Goal: Task Accomplishment & Management: Complete application form

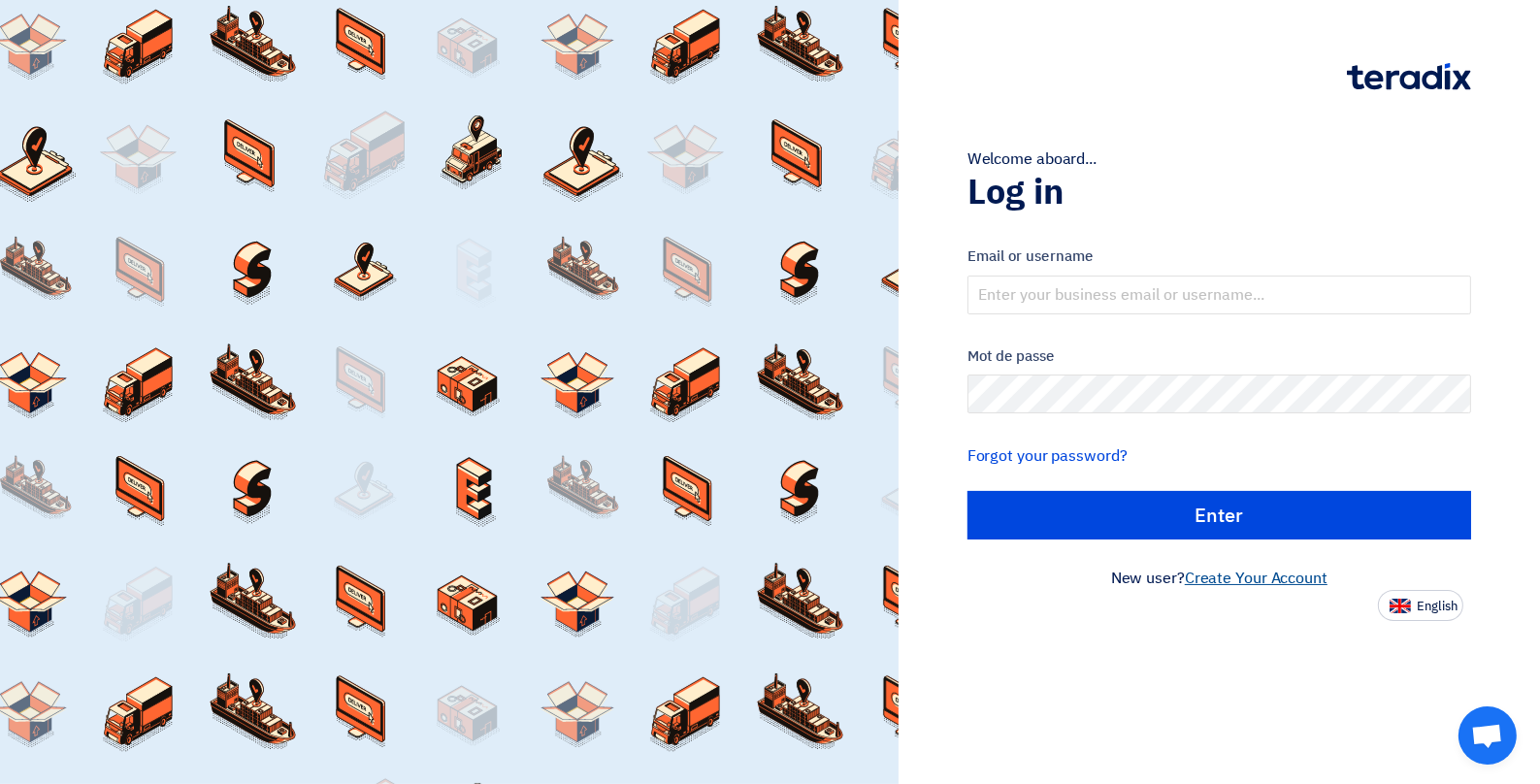
click at [1277, 585] on link "Create Your Account" at bounding box center [1256, 579] width 143 height 24
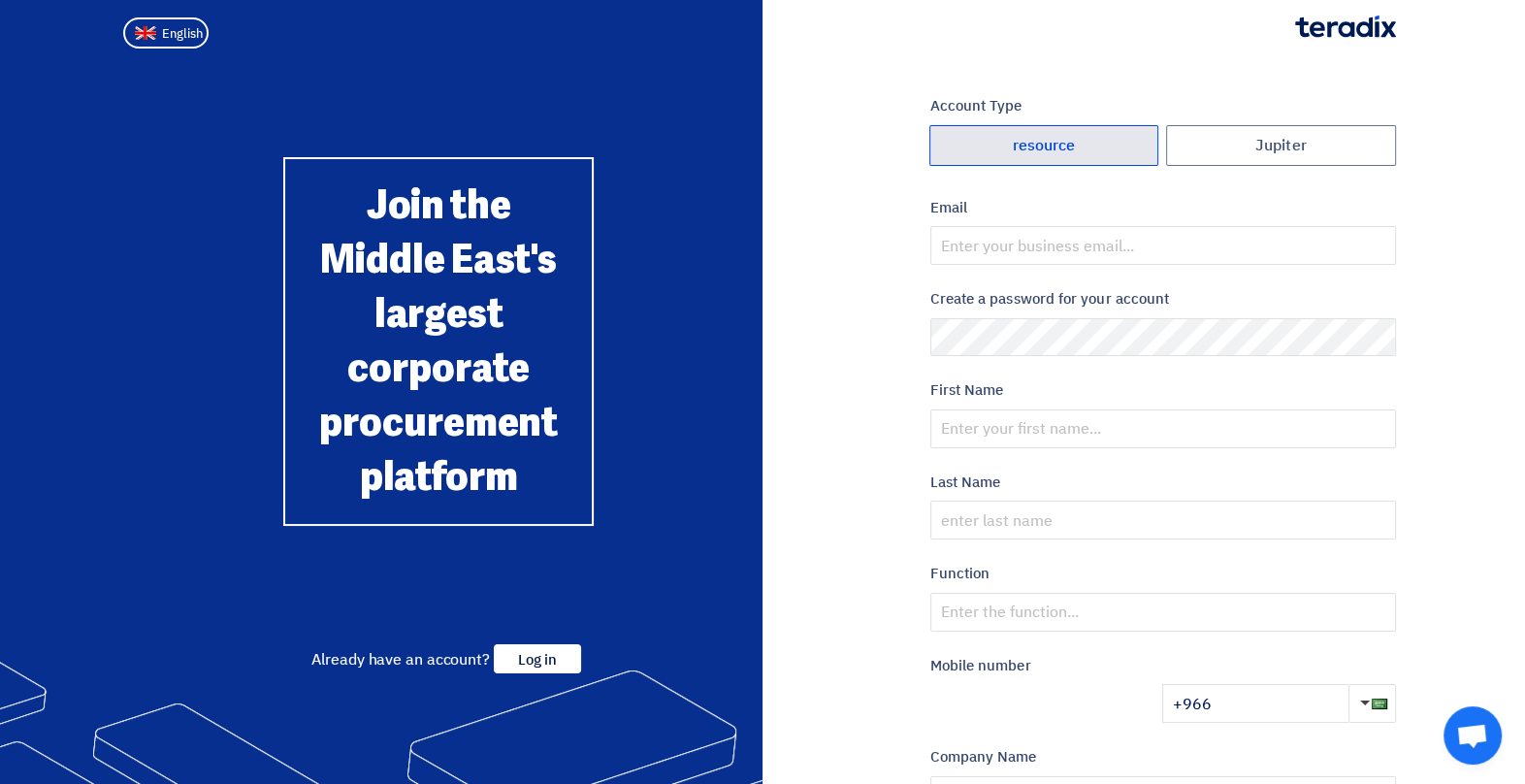
click at [1045, 142] on font "resource" at bounding box center [1044, 145] width 63 height 16
click at [1045, 142] on input "resource" at bounding box center [1045, 144] width 228 height 38
radio input "true"
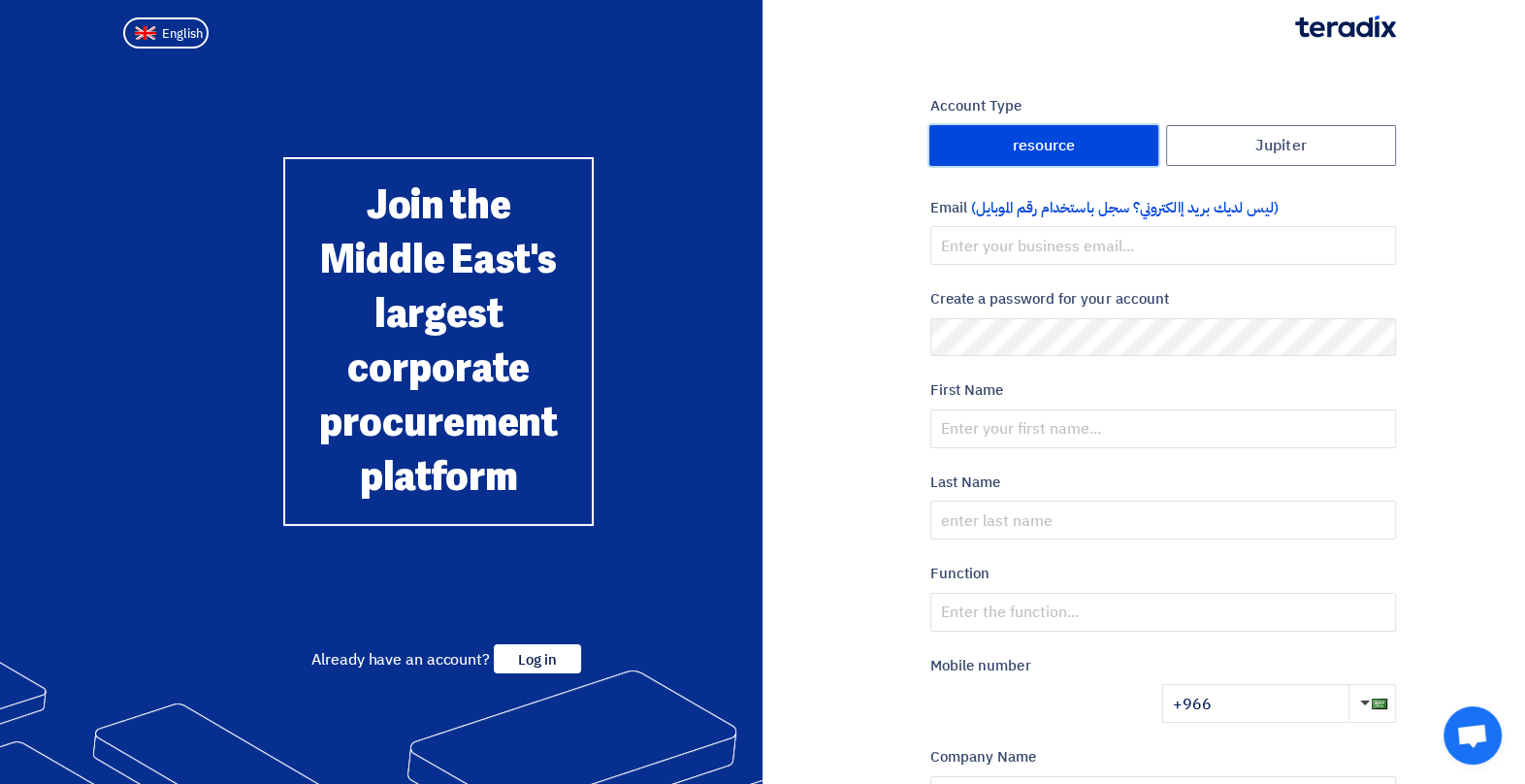
click at [1045, 142] on font "resource" at bounding box center [1044, 145] width 63 height 16
click at [1045, 142] on input "resource" at bounding box center [1045, 144] width 228 height 38
click at [1243, 140] on label "Jupiter" at bounding box center [1281, 144] width 230 height 40
click at [1243, 140] on input "Jupiter" at bounding box center [1281, 144] width 228 height 38
radio input "true"
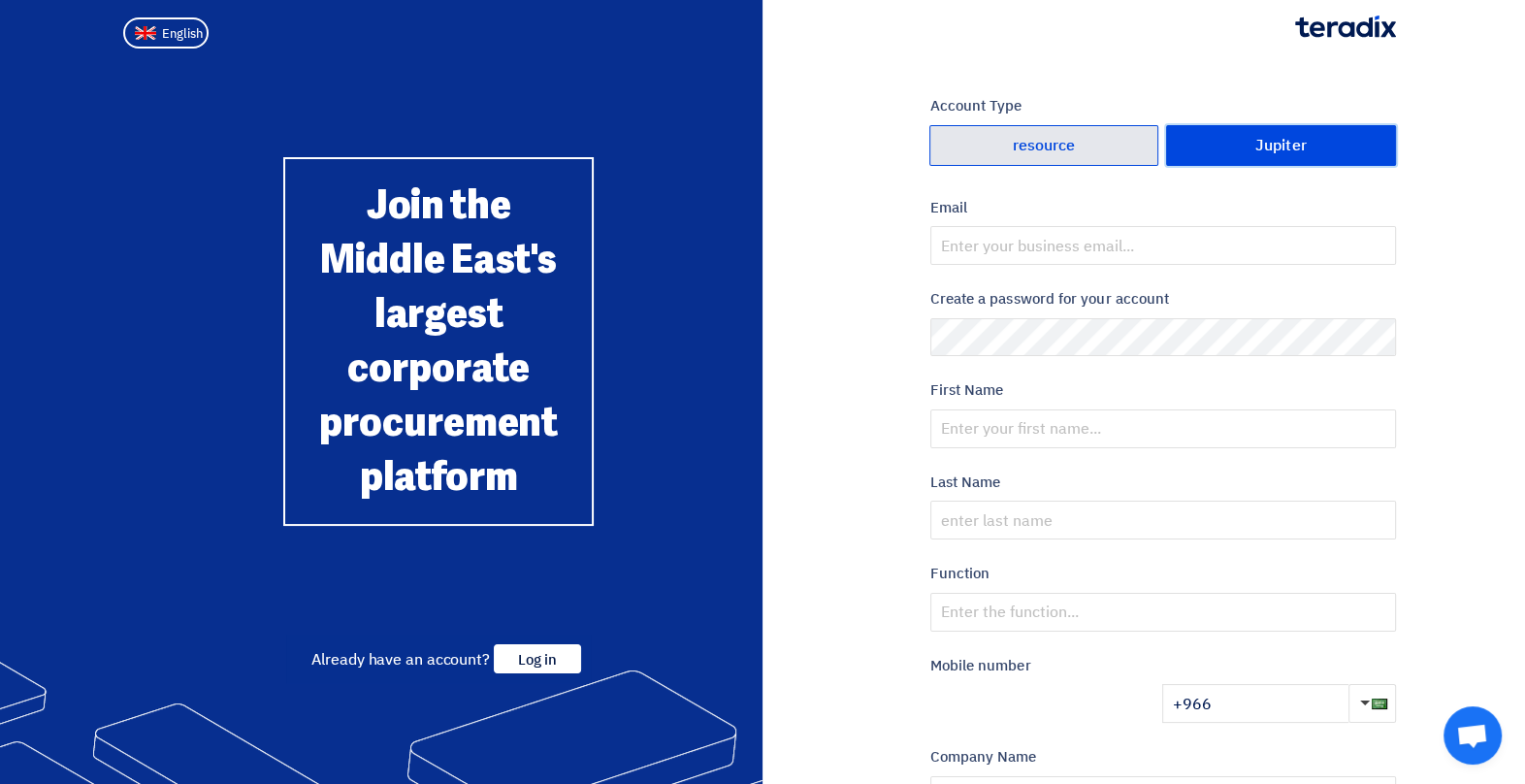
click at [1051, 149] on font "resource" at bounding box center [1044, 145] width 63 height 16
click at [1051, 149] on input "resource" at bounding box center [1045, 144] width 228 height 38
radio input "true"
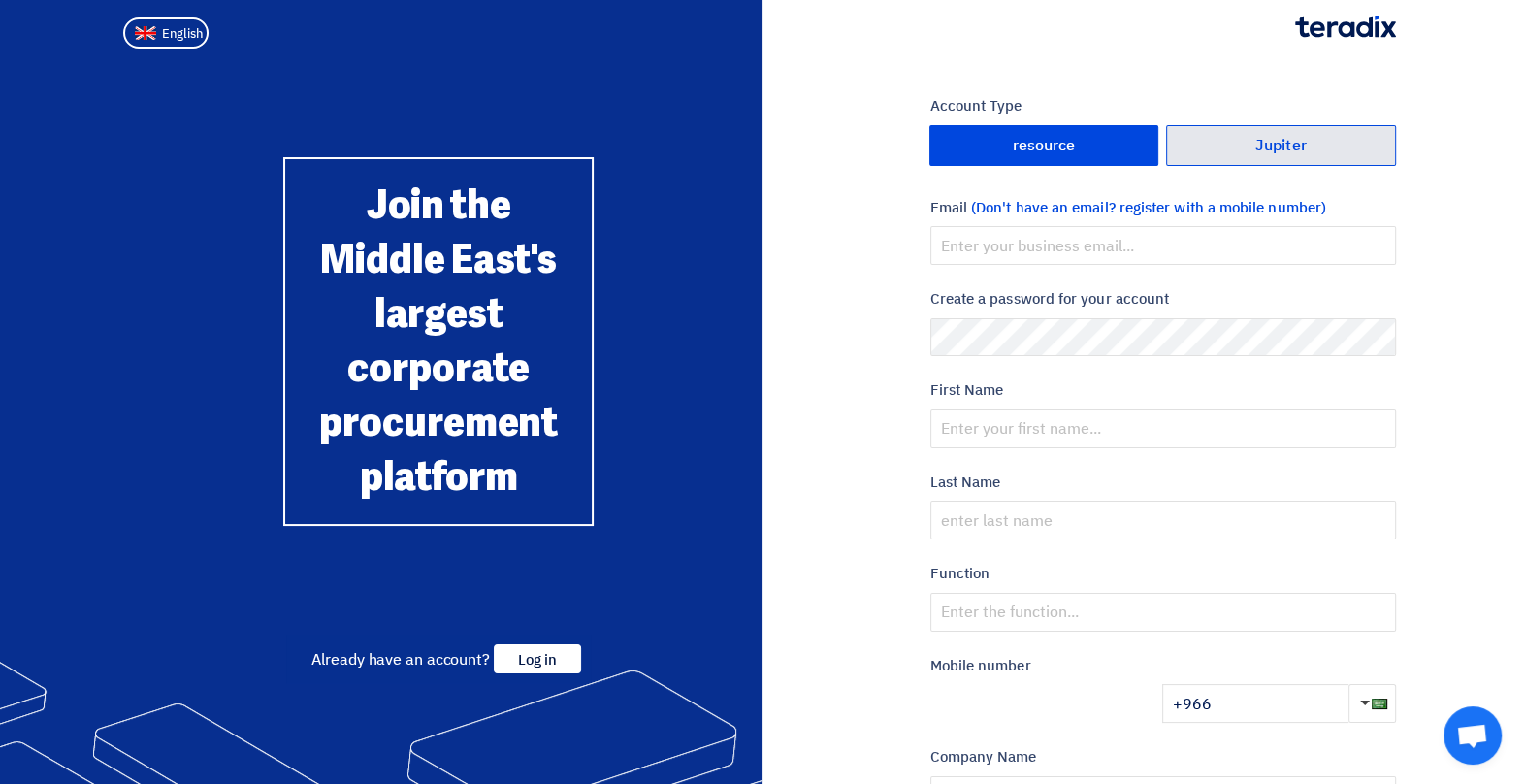
click at [1271, 149] on font "Jupiter" at bounding box center [1281, 145] width 51 height 16
click at [1271, 149] on input "Jupiter" at bounding box center [1281, 144] width 228 height 38
radio input "true"
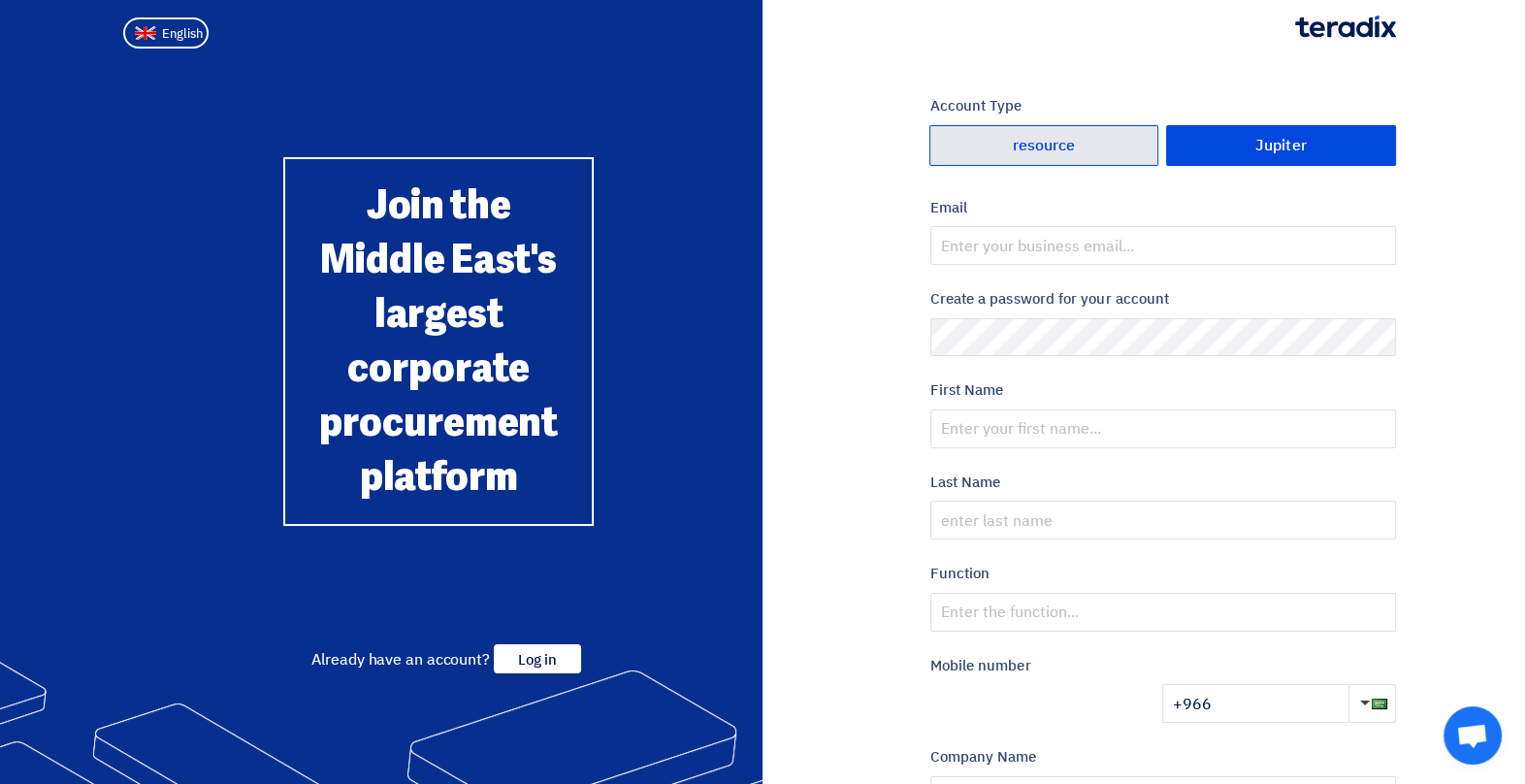
click at [1072, 163] on label "resource" at bounding box center [1045, 144] width 230 height 40
click at [1072, 163] on input "resource" at bounding box center [1045, 144] width 228 height 38
radio input "true"
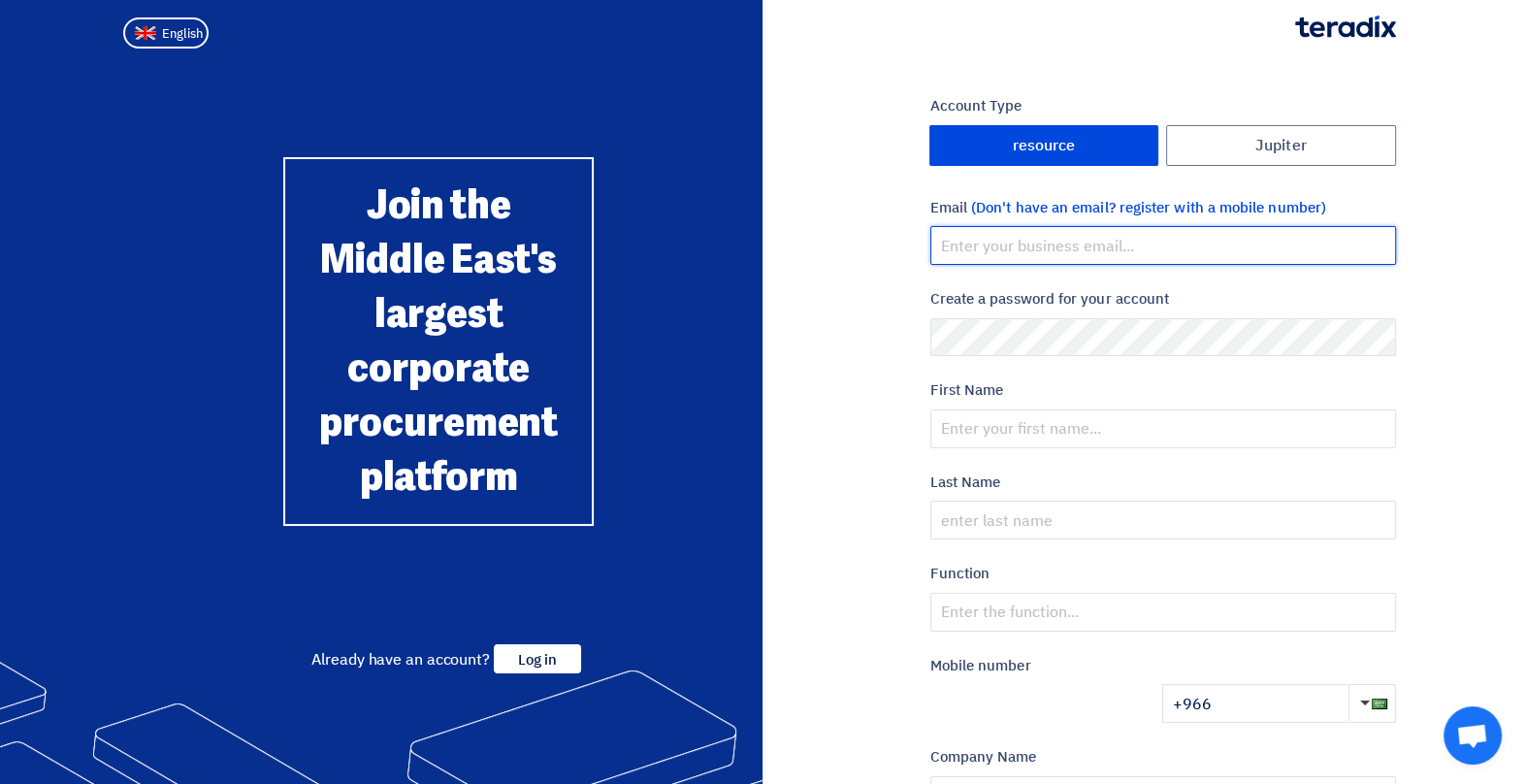
click at [1012, 244] on input "email" at bounding box center [1163, 245] width 466 height 38
type input "[EMAIL_ADDRESS][DOMAIN_NAME]"
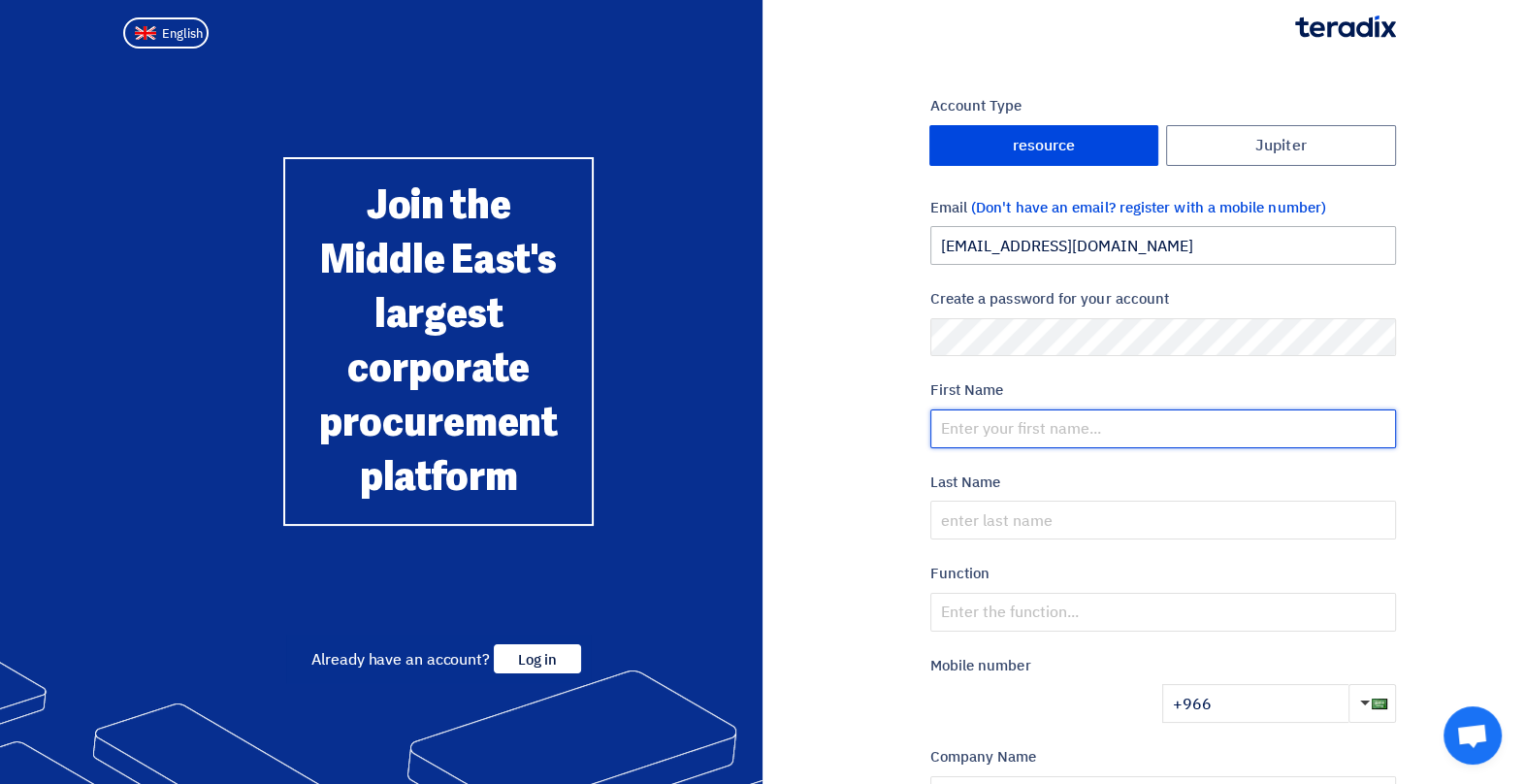
type input "shahid"
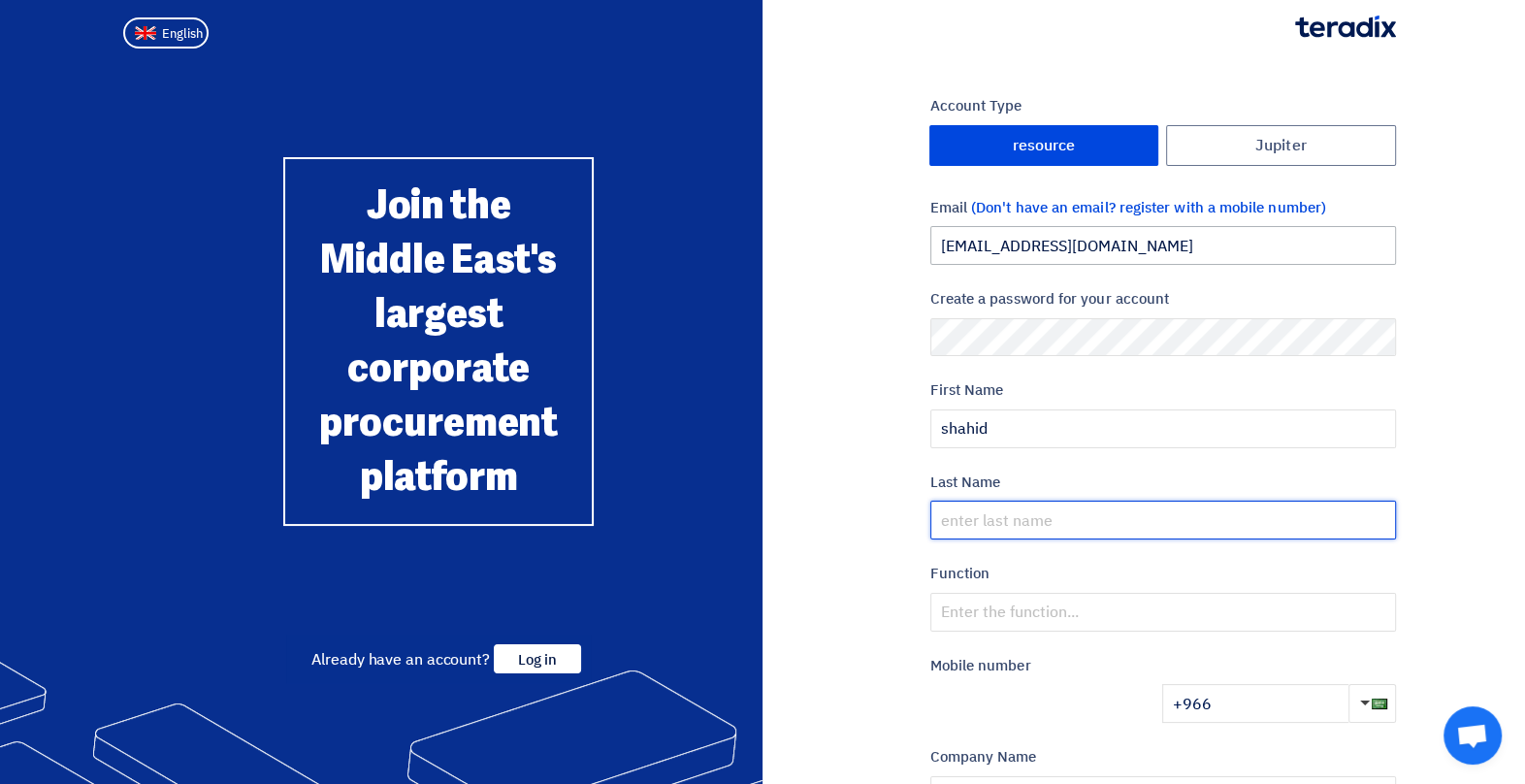
type input "mehmood"
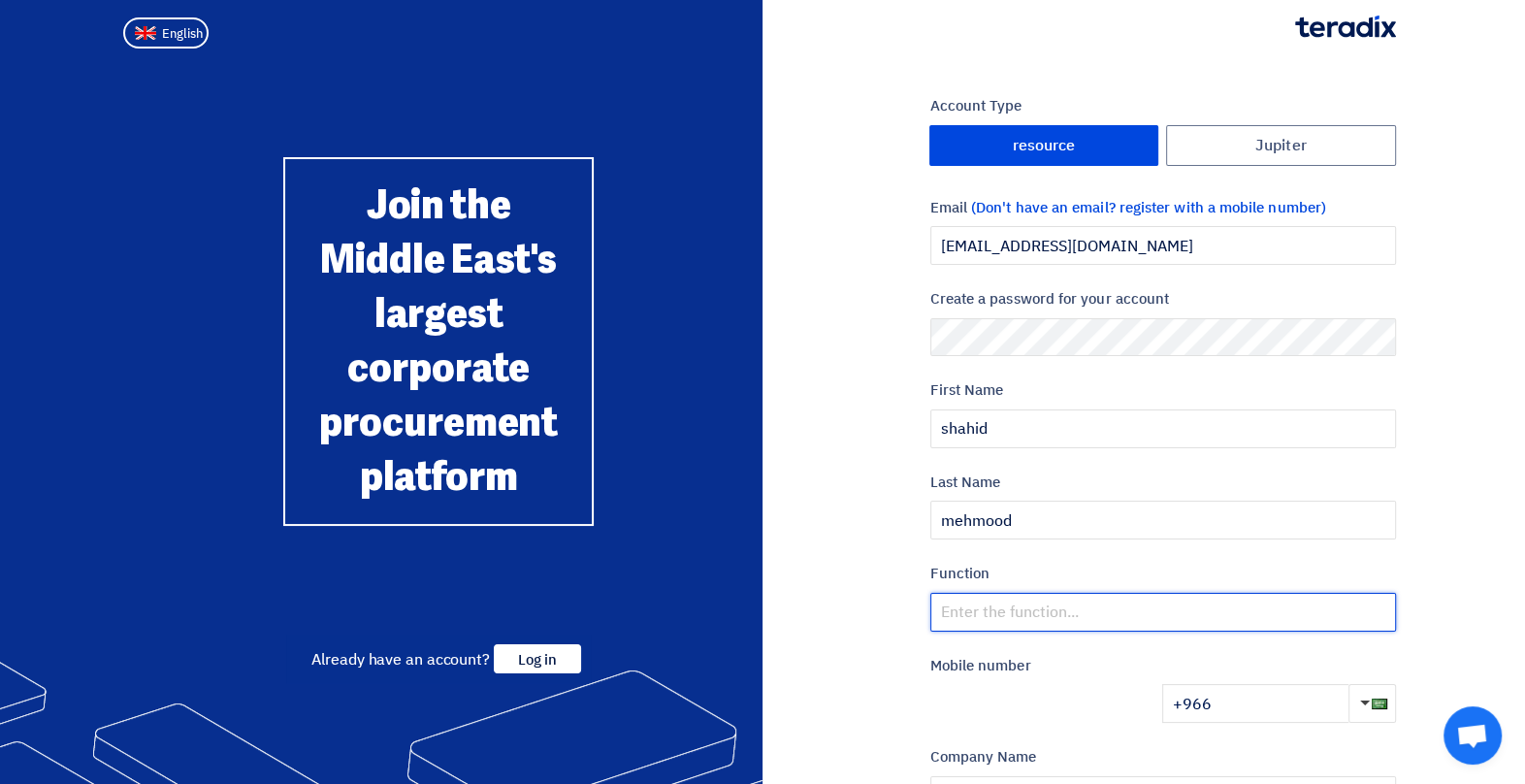
click at [968, 603] on input "text" at bounding box center [1163, 611] width 466 height 38
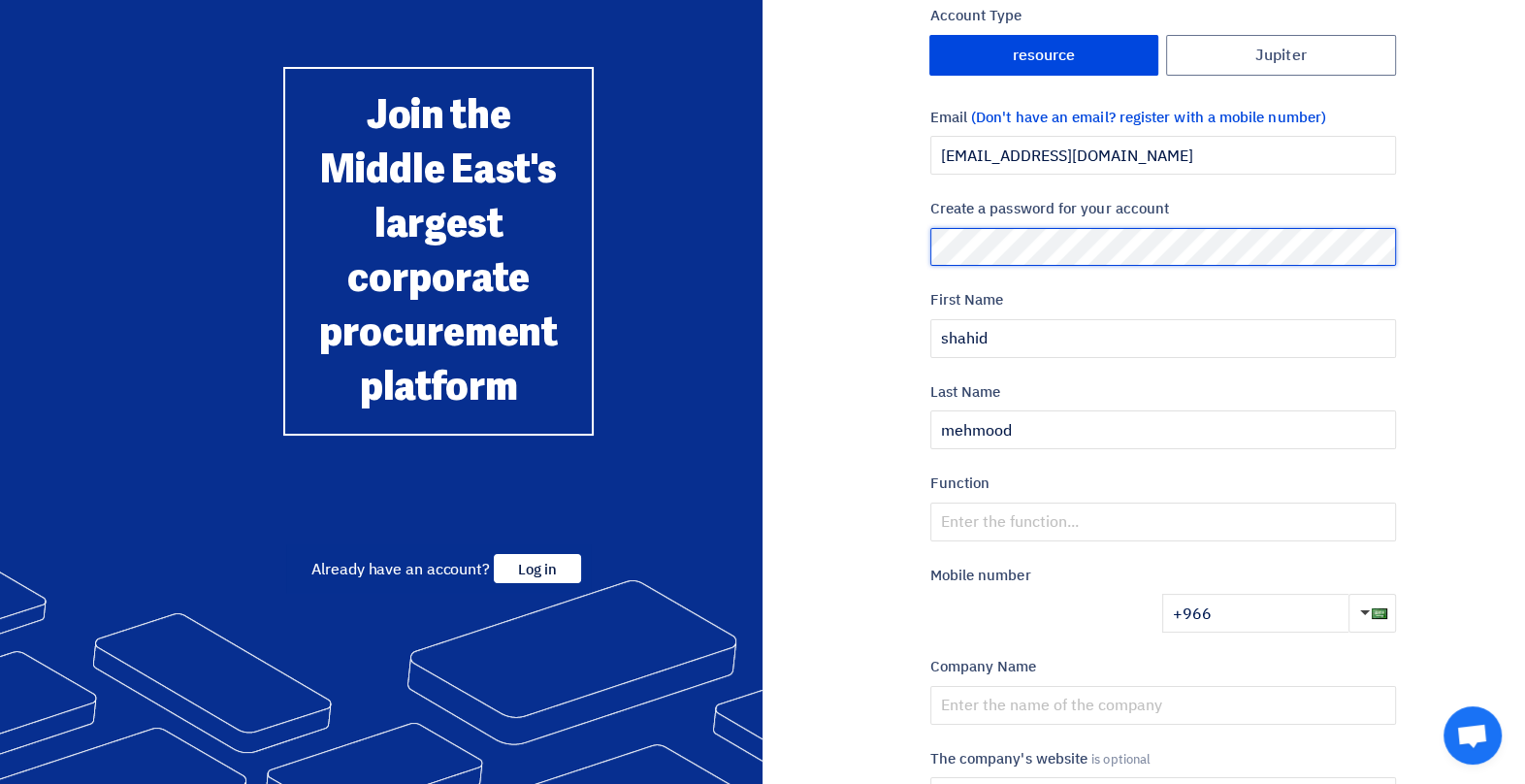
scroll to position [194, 0]
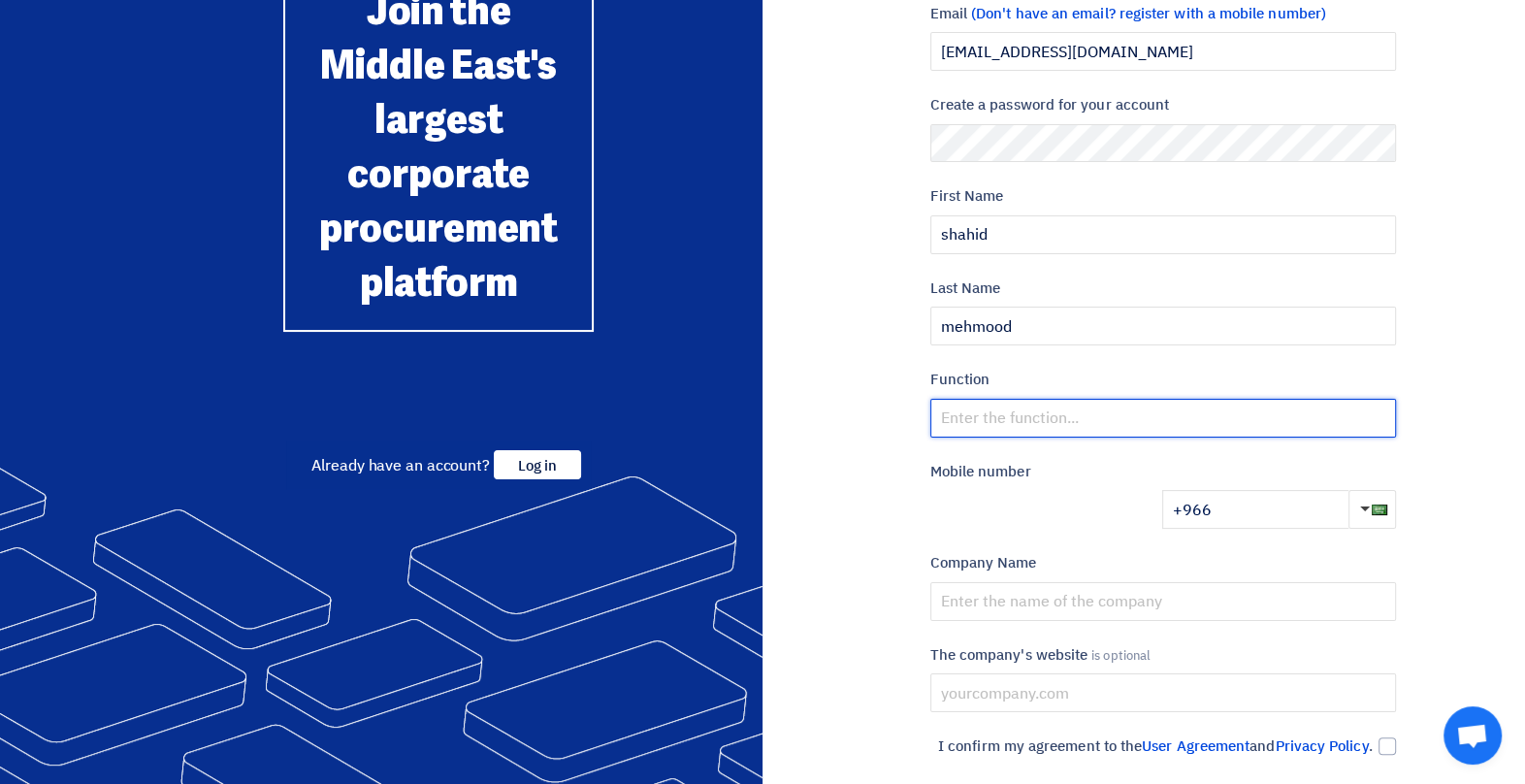
click at [1009, 420] on input "text" at bounding box center [1163, 418] width 466 height 38
type input "SUPPLY CHAIN"
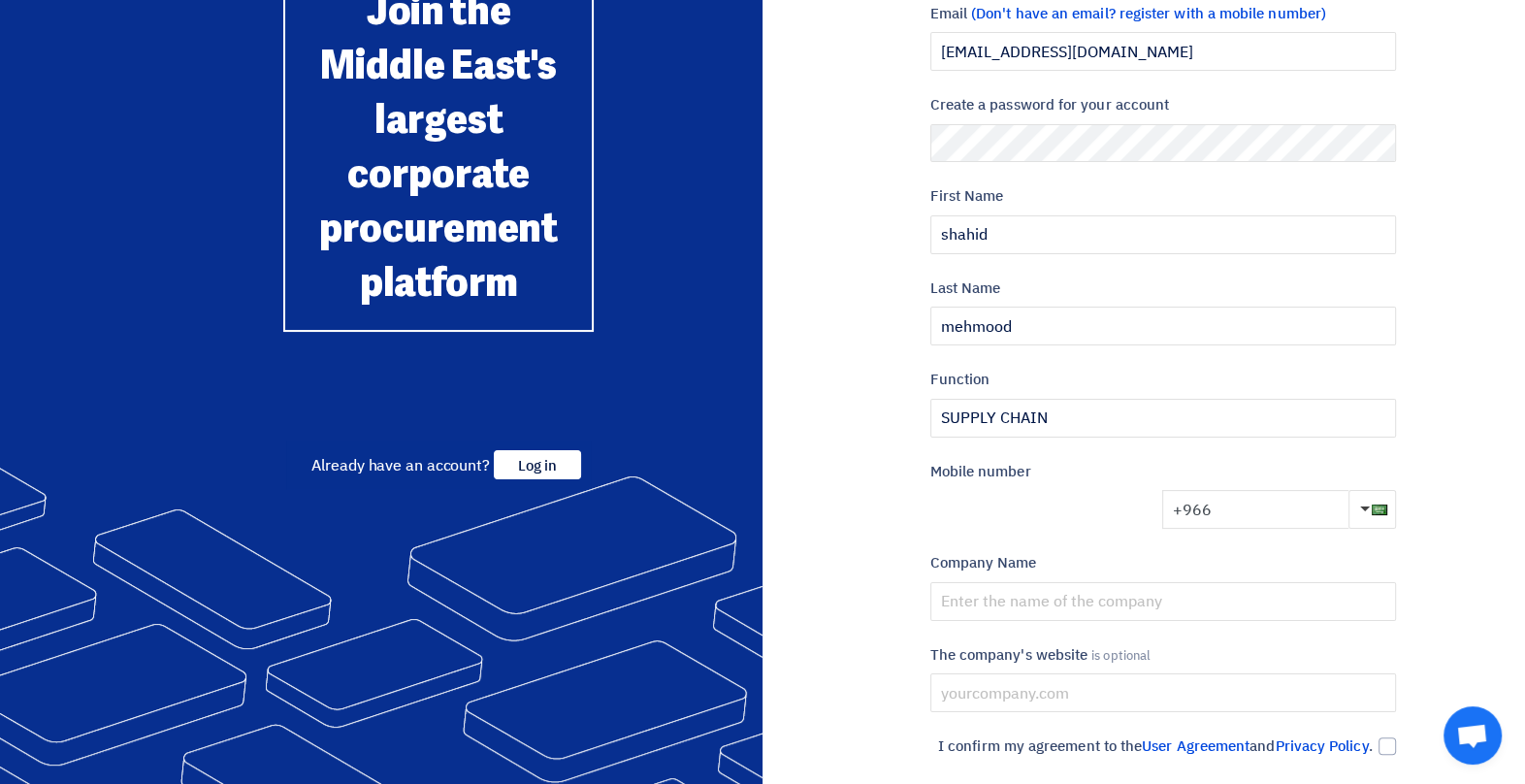
click at [1258, 506] on input "+966" at bounding box center [1256, 509] width 187 height 38
type input "[PHONE_NUMBER]"
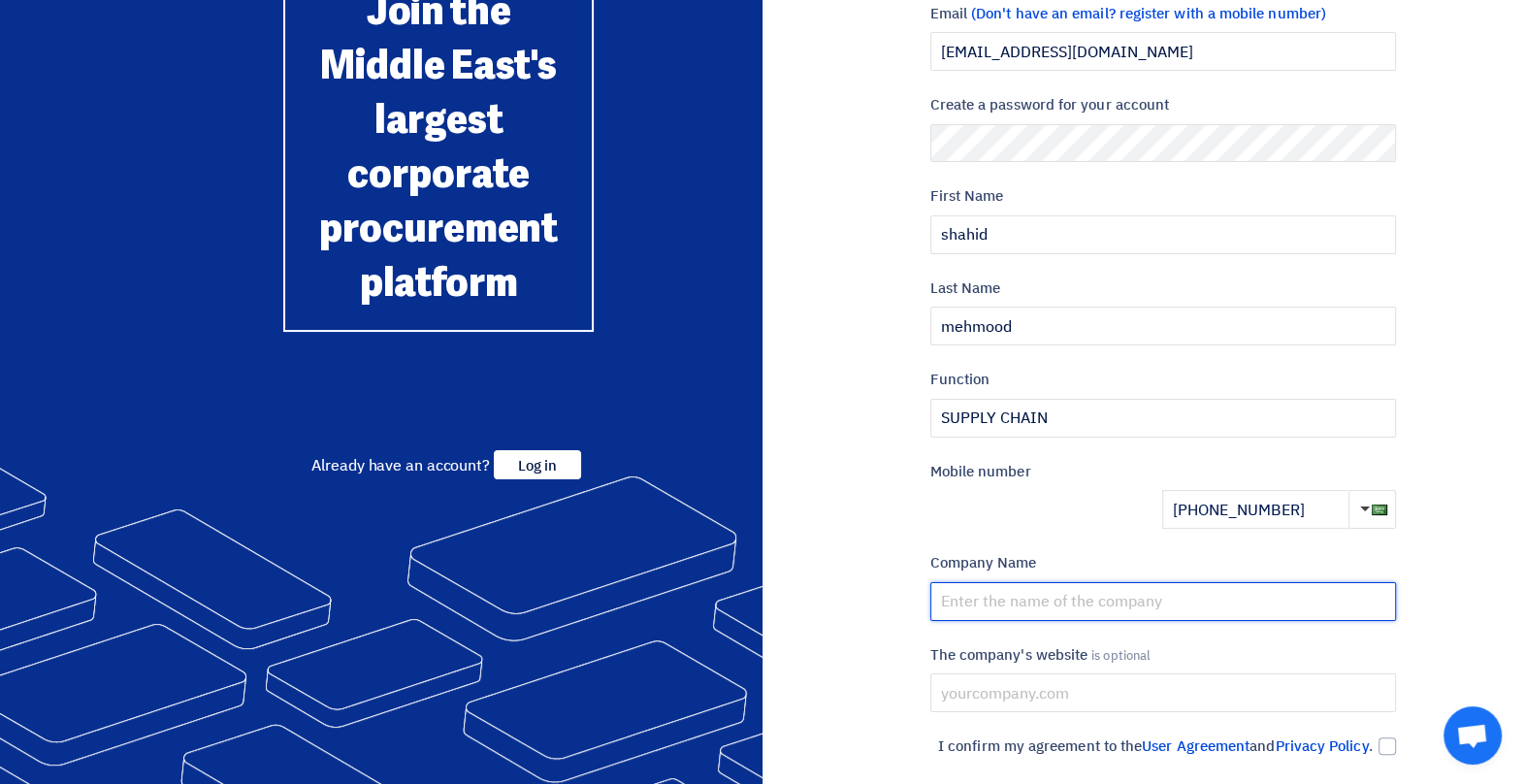
click at [978, 603] on input "text" at bounding box center [1163, 600] width 466 height 38
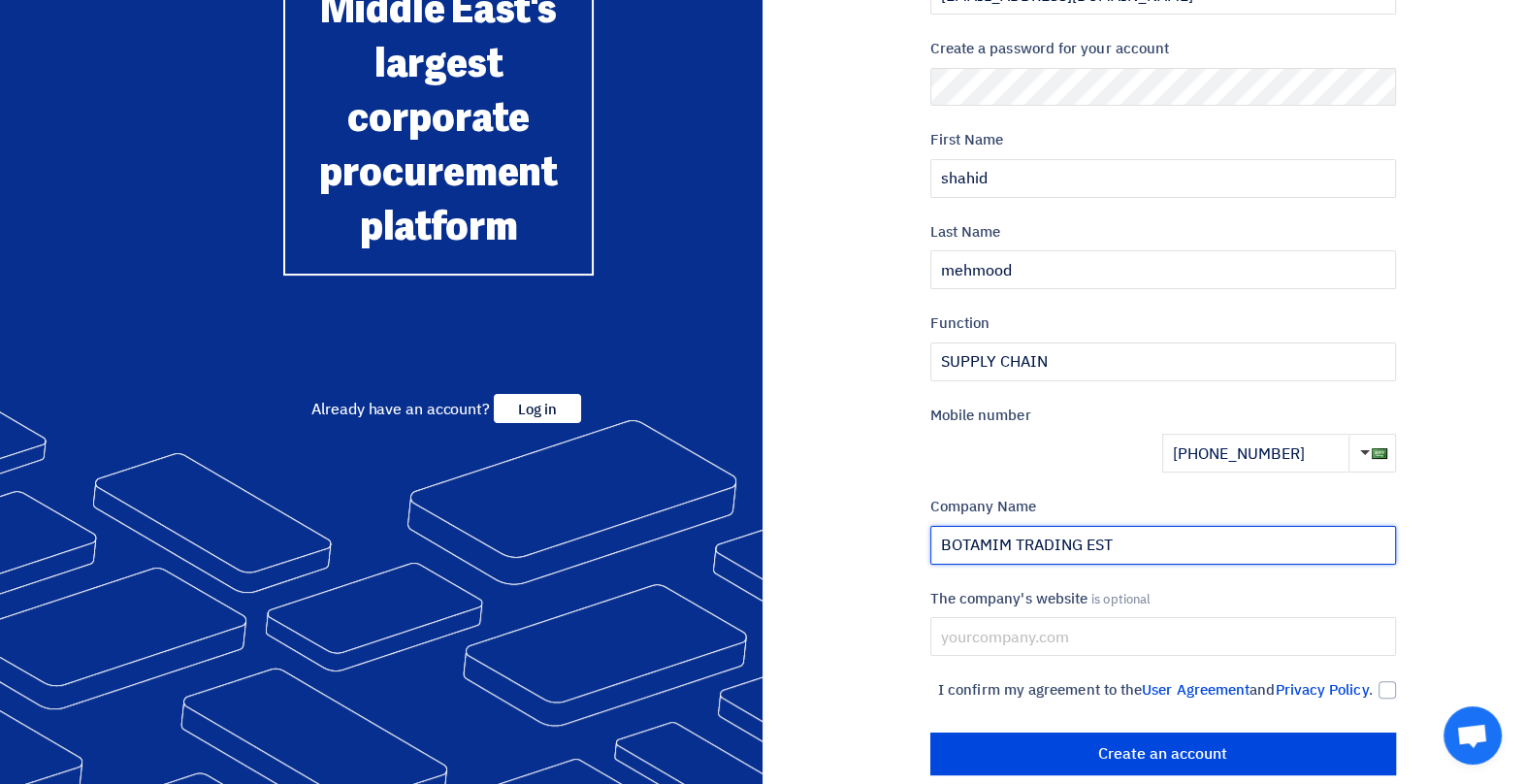
scroll to position [302, 0]
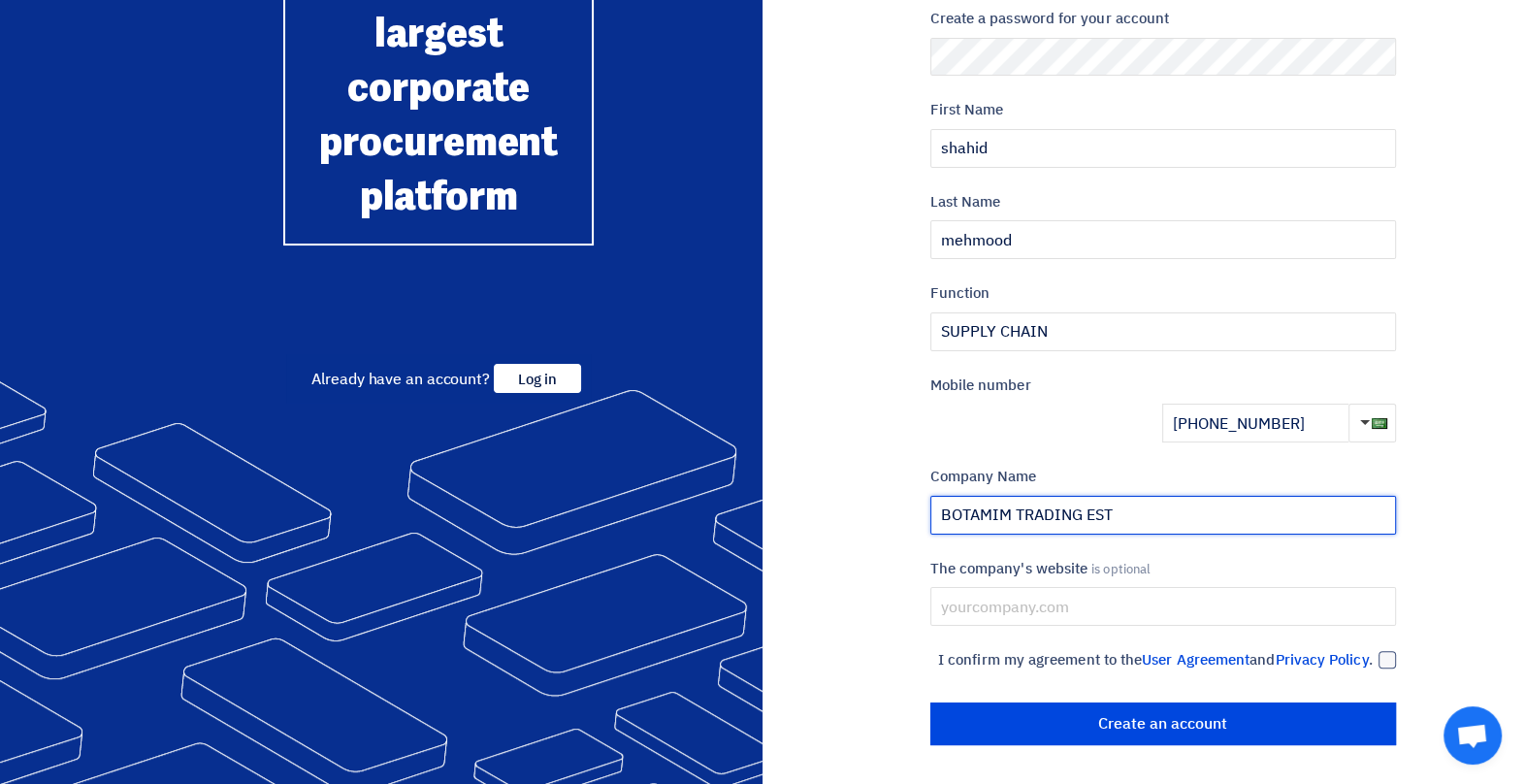
type input "BOTAMIM TRADING EST"
click at [1384, 651] on div at bounding box center [1387, 660] width 18 height 18
click at [1373, 649] on input "I confirm my agreement to the User Agreement and Privacy Policy ." at bounding box center [1140, 668] width 466 height 38
checkbox input "true"
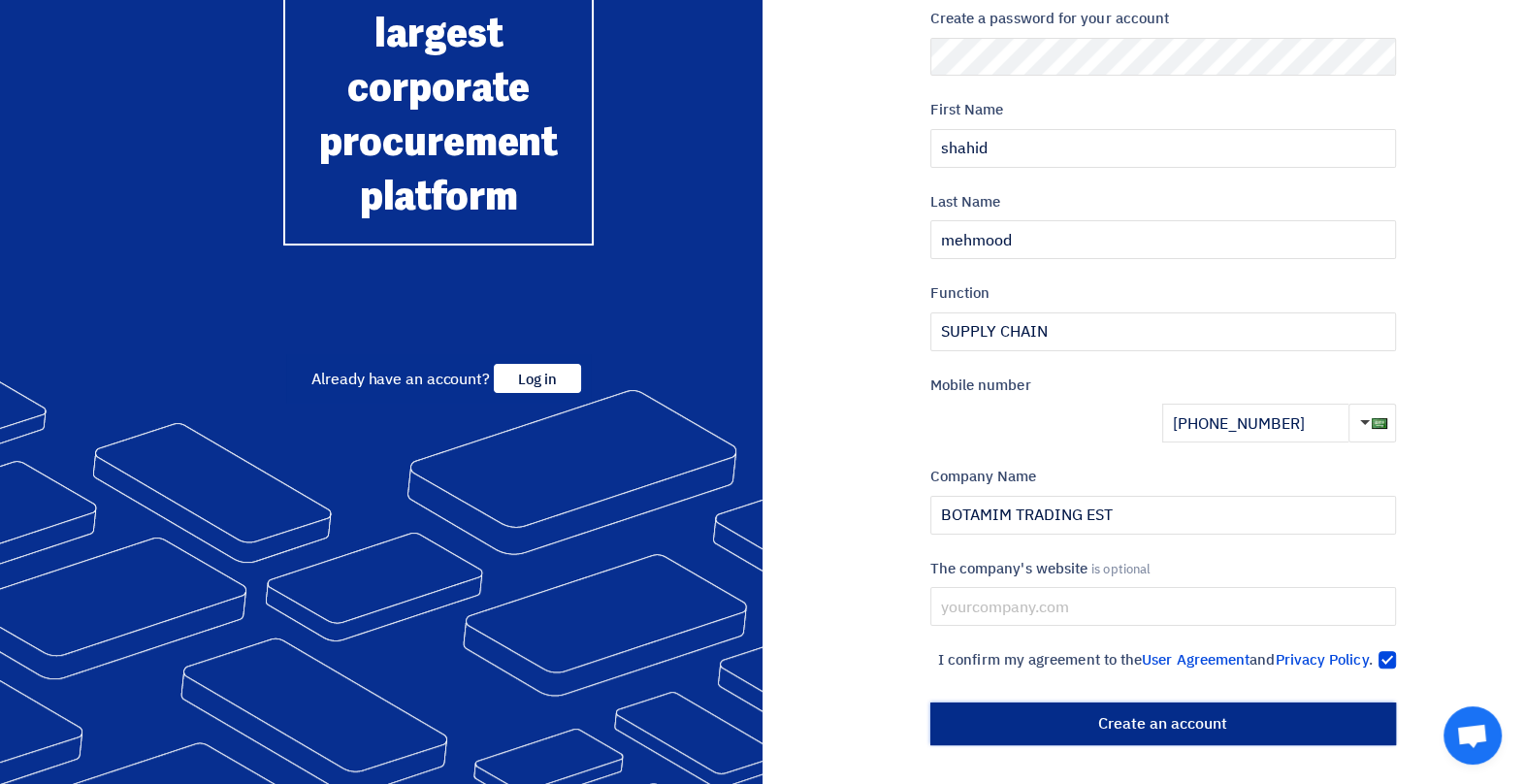
click at [1106, 719] on input "أنشئ حساب" at bounding box center [1163, 723] width 466 height 42
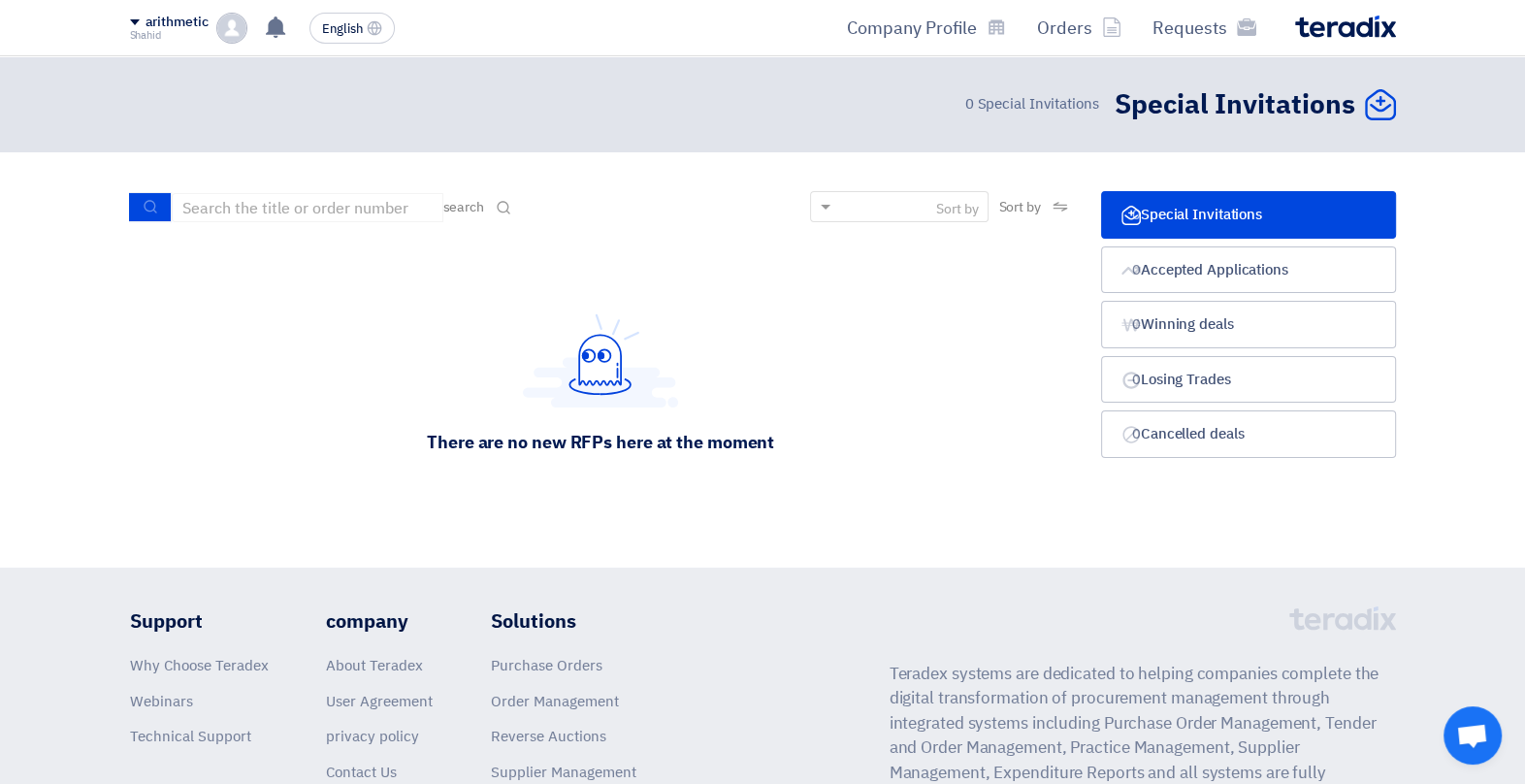
click at [135, 20] on span at bounding box center [135, 23] width 10 height 6
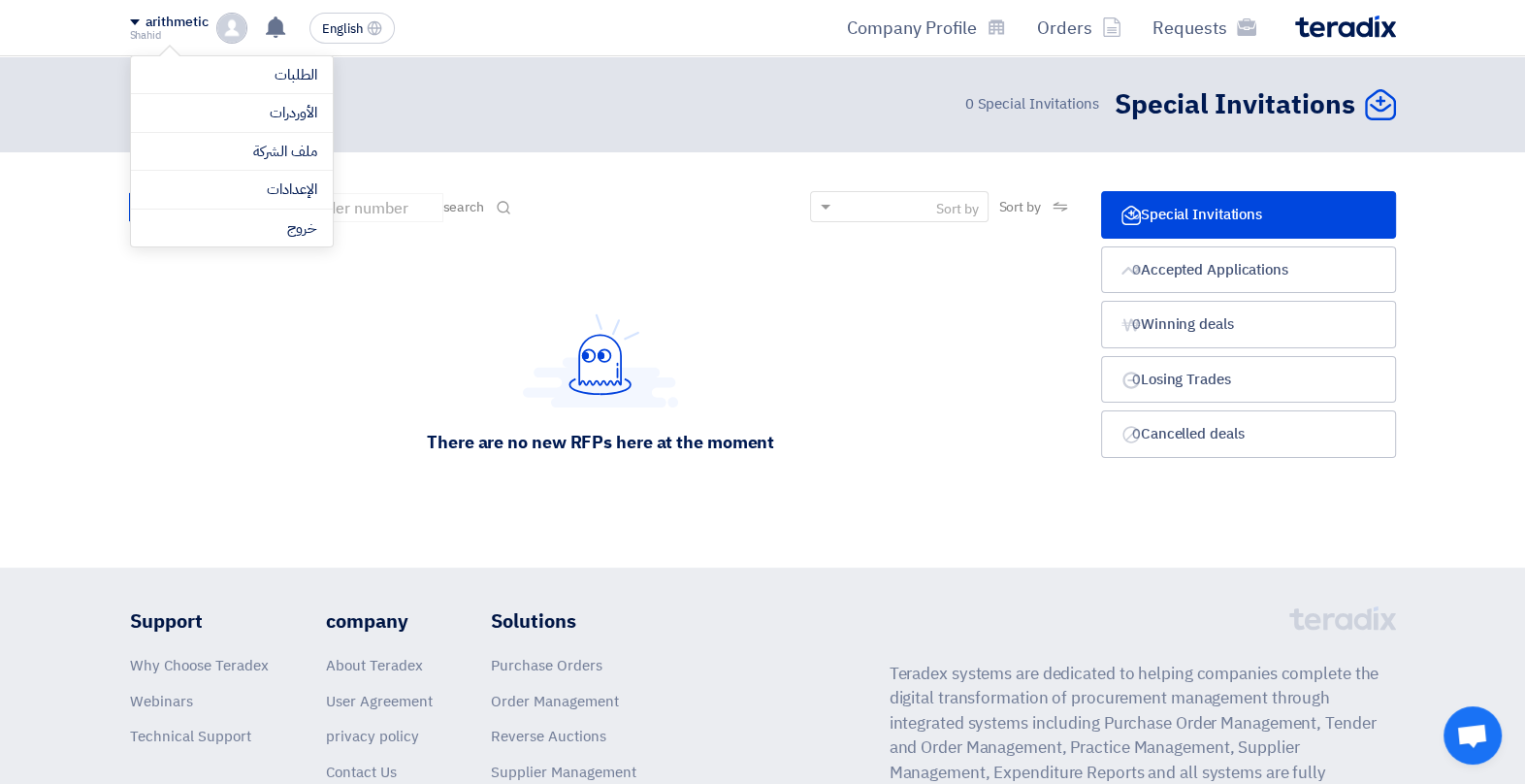
click at [135, 20] on span at bounding box center [135, 23] width 10 height 6
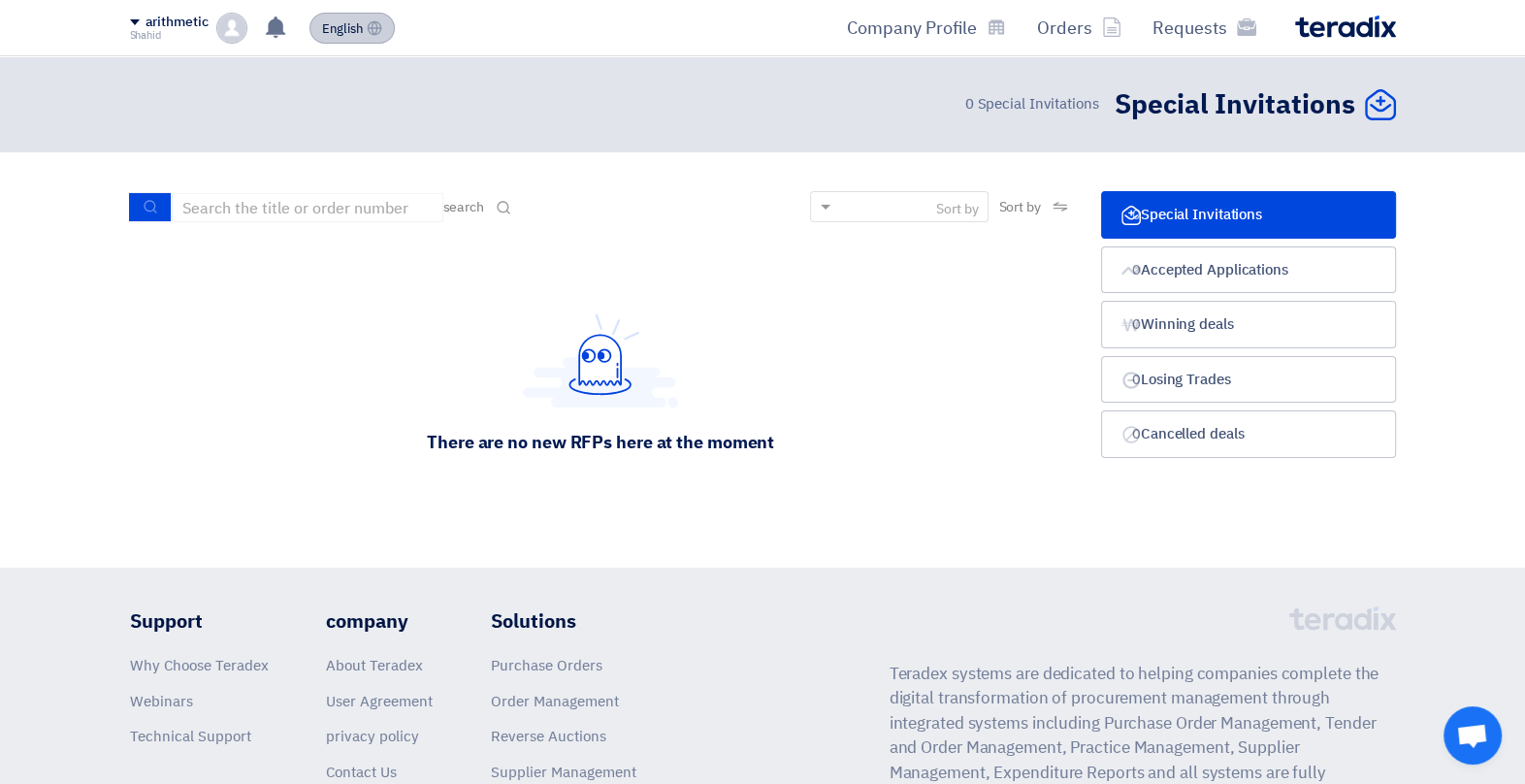
click at [333, 24] on span "English" at bounding box center [342, 29] width 40 height 14
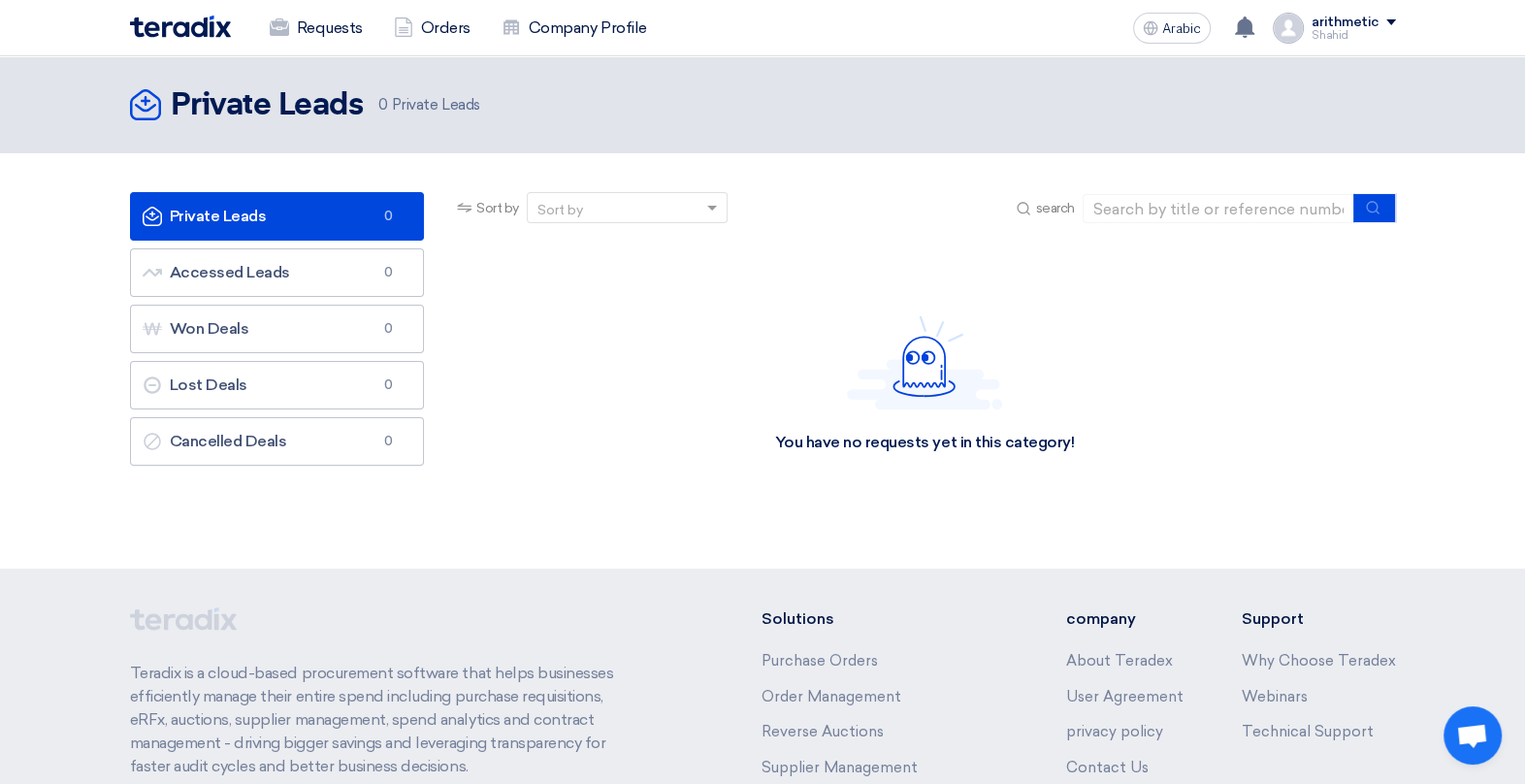
click at [715, 214] on span at bounding box center [714, 207] width 25 height 21
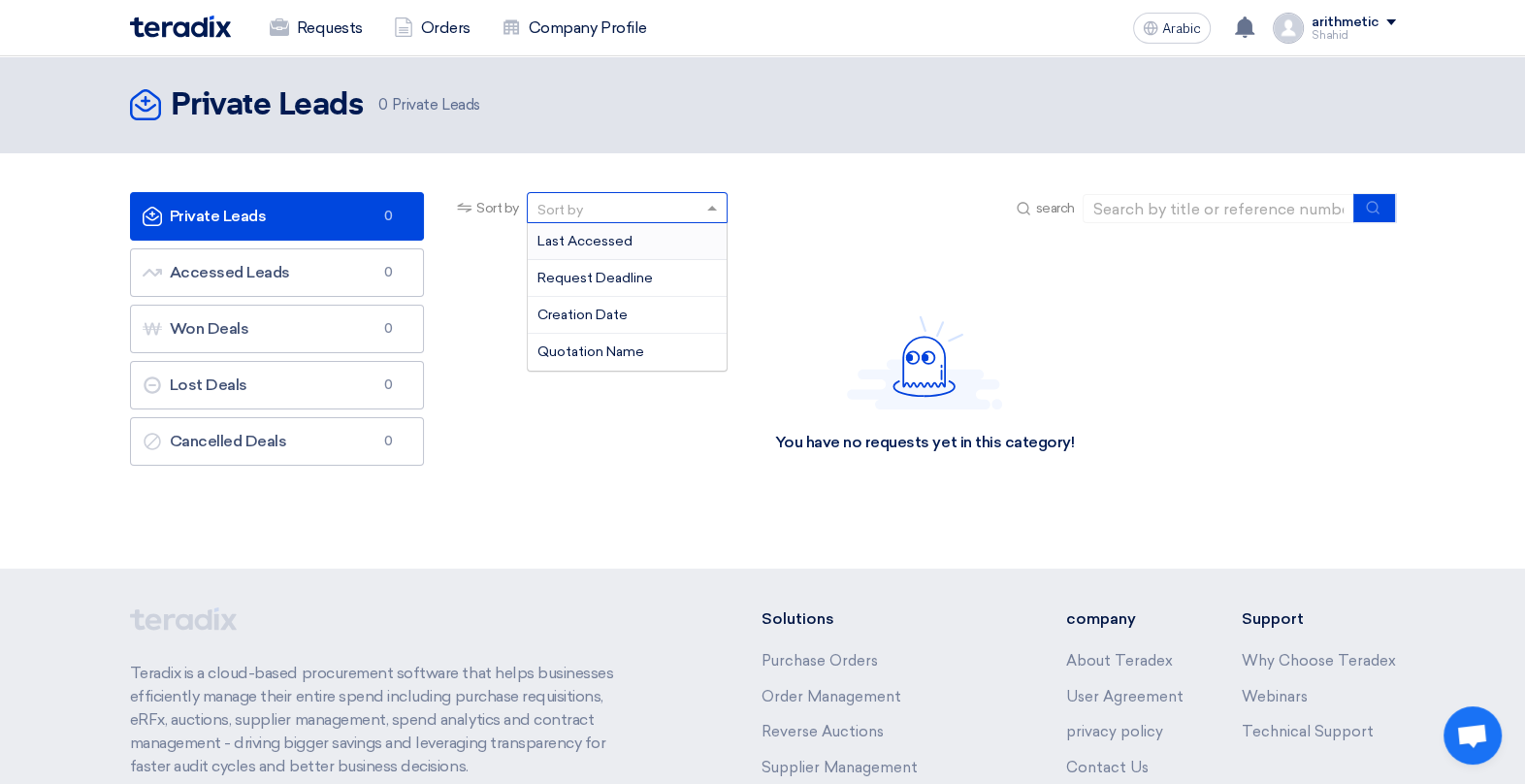
click at [715, 214] on span at bounding box center [714, 207] width 25 height 21
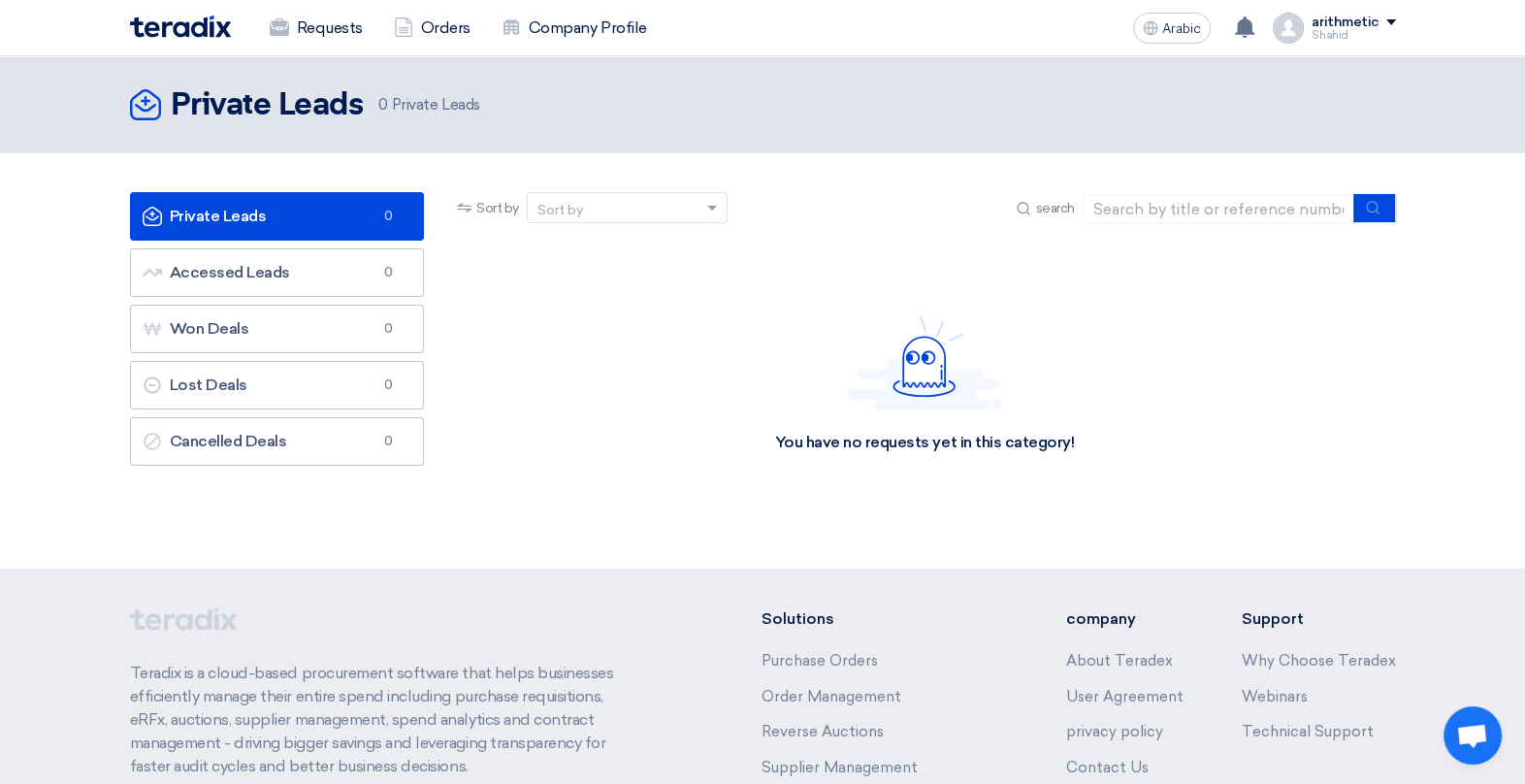
click at [715, 214] on span at bounding box center [714, 207] width 25 height 21
click at [1387, 22] on span at bounding box center [1391, 23] width 10 height 6
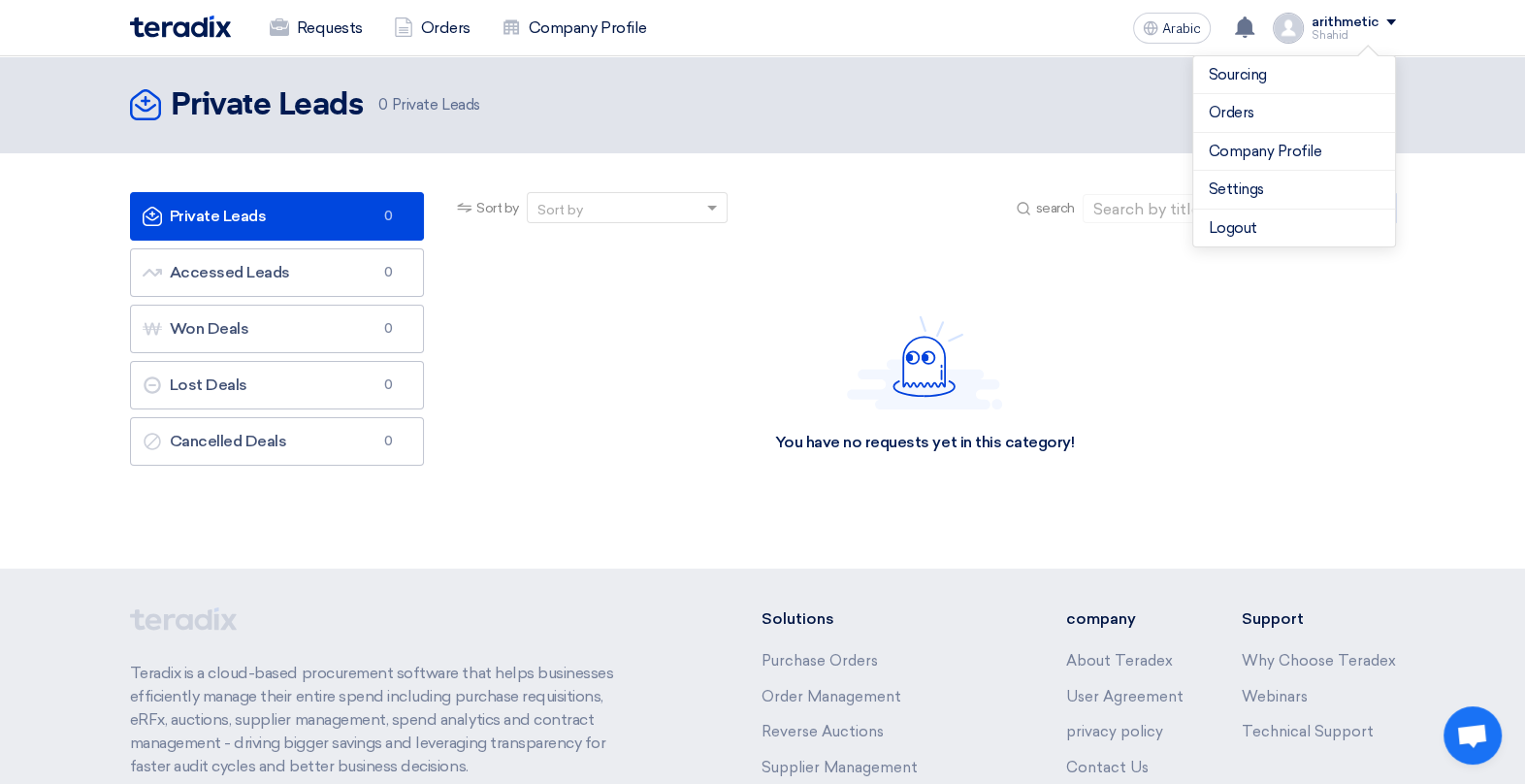
click at [914, 229] on div "Sort by Sort by search" at bounding box center [924, 214] width 942 height 46
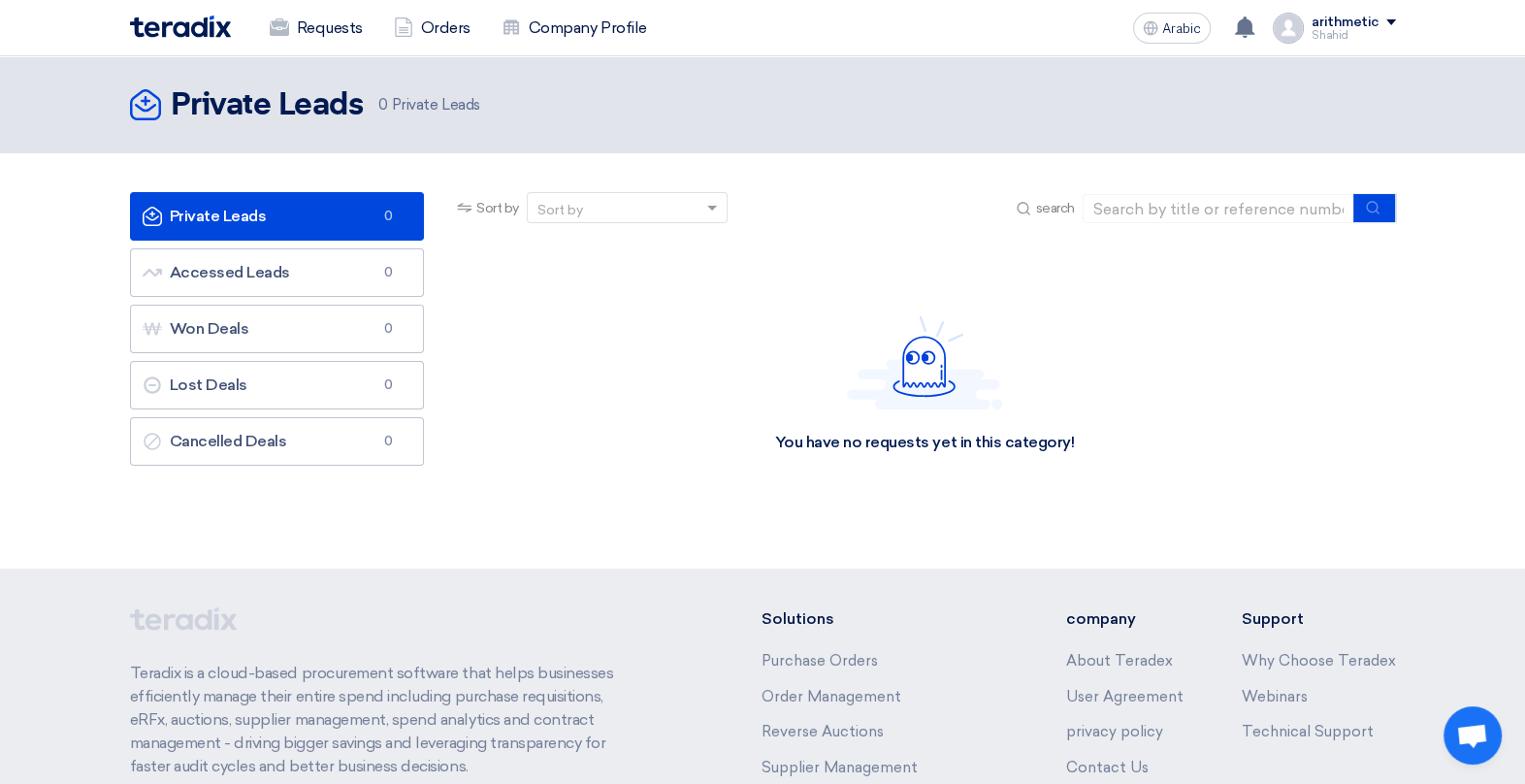
drag, startPoint x: 1380, startPoint y: 0, endPoint x: 1487, endPoint y: 268, distance: 288.6
click at [1486, 267] on section "Private Leads Private Leads 0 Accessed Leads Accessed Leads 0 Won Deals Won Dea…" at bounding box center [762, 361] width 1525 height 416
click at [1385, 20] on div "arithmetic" at bounding box center [1353, 23] width 84 height 17
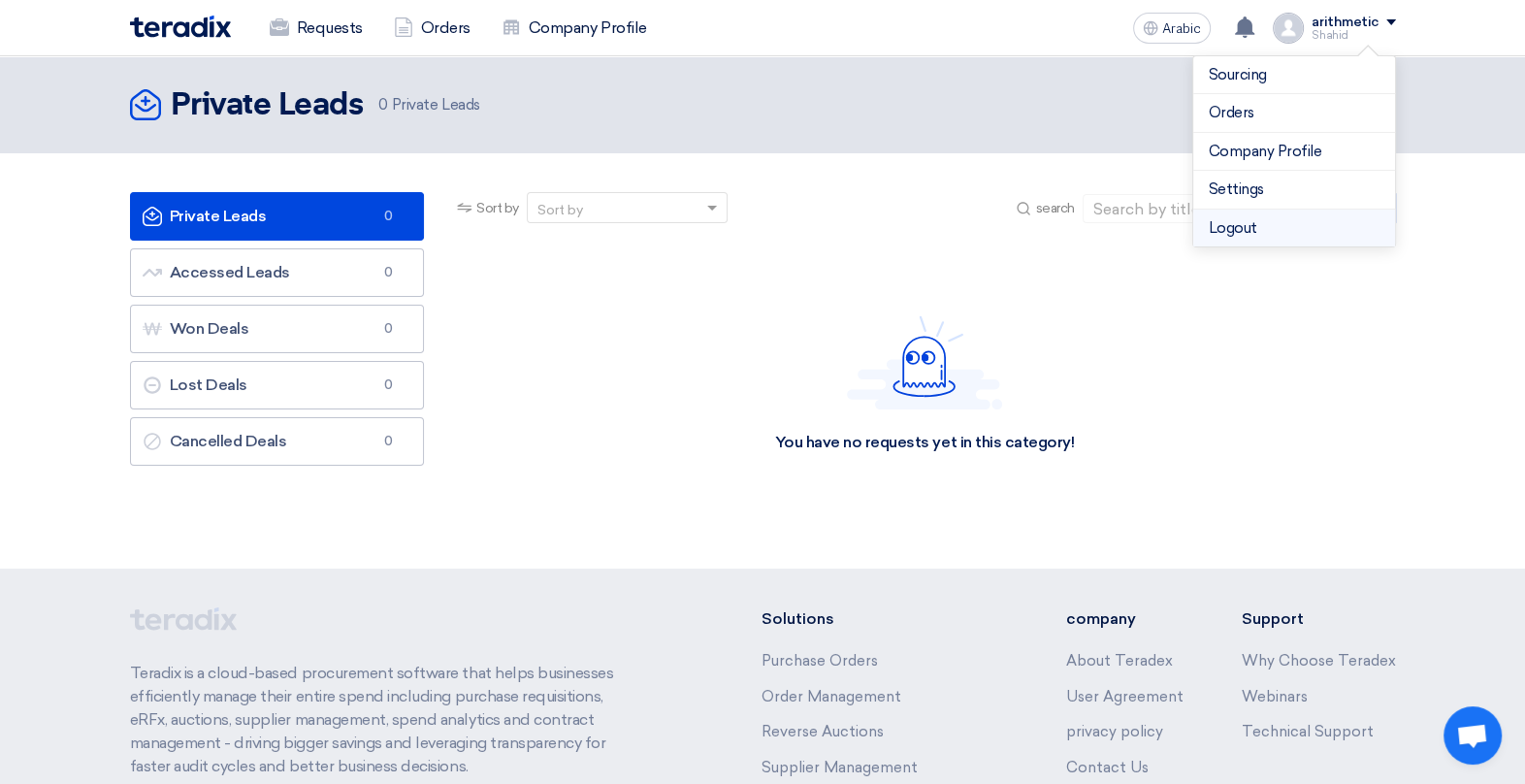
click at [1270, 226] on li "Logout" at bounding box center [1293, 228] width 201 height 38
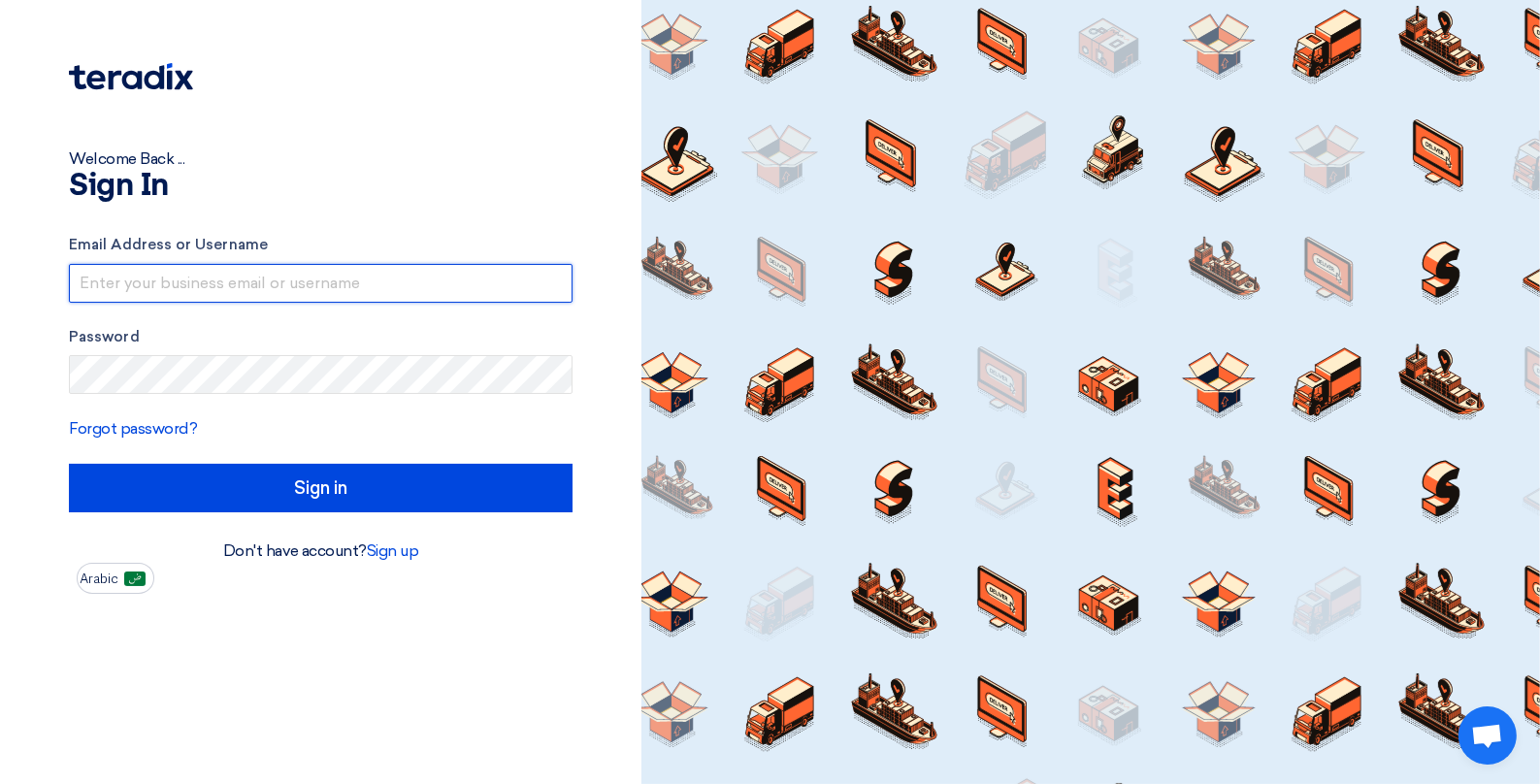
type input "[EMAIL_ADDRESS][DOMAIN_NAME]"
